Goal: Find specific page/section: Find specific page/section

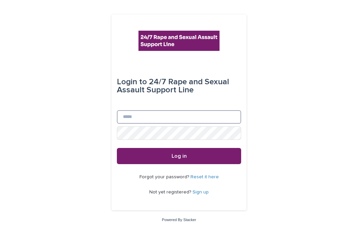
type input "**********"
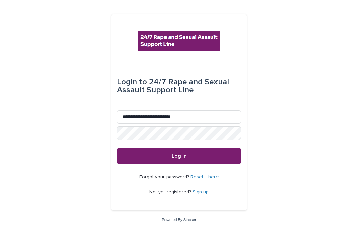
click at [193, 156] on button "Log in" at bounding box center [179, 156] width 124 height 16
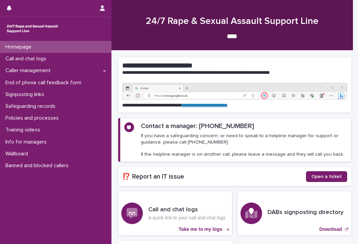
click at [15, 44] on p "Homepage" at bounding box center [20, 47] width 34 height 6
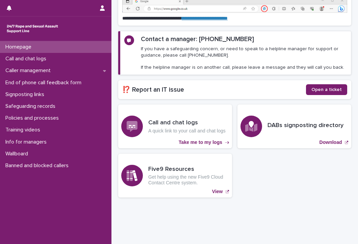
scroll to position [98, 0]
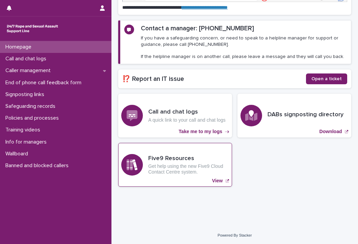
click at [216, 178] on p "View" at bounding box center [217, 181] width 11 height 6
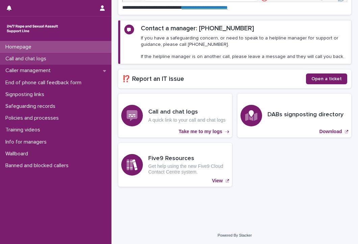
click at [78, 56] on div "Call and chat logs" at bounding box center [55, 59] width 111 height 12
